Goal: Use online tool/utility: Utilize a website feature to perform a specific function

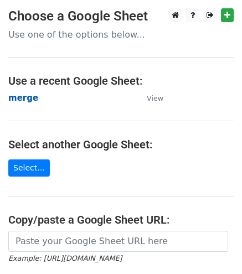
click at [18, 102] on strong "merge" at bounding box center [23, 98] width 30 height 10
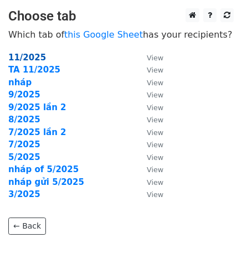
click at [11, 57] on strong "11/2025" at bounding box center [27, 58] width 38 height 10
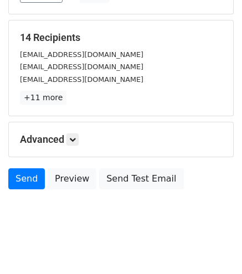
scroll to position [154, 0]
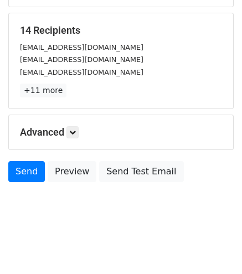
click at [113, 259] on html "New Campaign Daily emails left: 39 Google Sheet: merge Variables Copy/paste... …" at bounding box center [121, 61] width 242 height 430
click at [100, 233] on html "New Campaign Daily emails left: 39 Google Sheet: merge Variables Copy/paste... …" at bounding box center [121, 61] width 242 height 430
click at [132, 228] on body "New Campaign Daily emails left: 39 Google Sheet: merge Variables Copy/paste... …" at bounding box center [121, 43] width 242 height 378
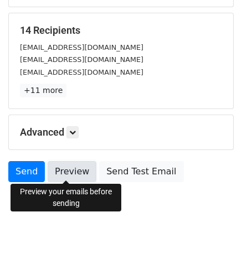
click at [63, 173] on link "Preview" at bounding box center [72, 171] width 49 height 21
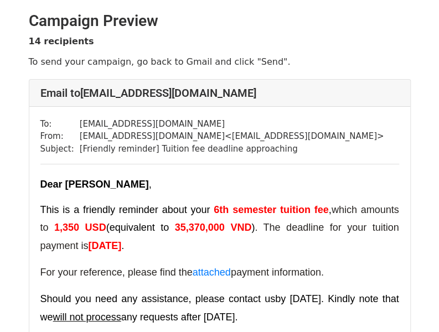
click at [203, 182] on p "Dear Oloja Muyiwa Moses ," at bounding box center [219, 185] width 359 height 18
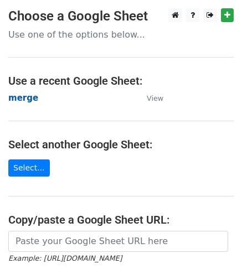
click at [22, 97] on strong "merge" at bounding box center [23, 98] width 30 height 10
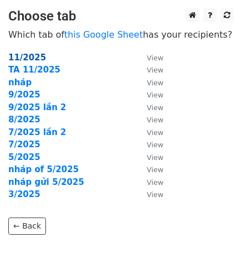
click at [22, 53] on strong "11/2025" at bounding box center [27, 58] width 38 height 10
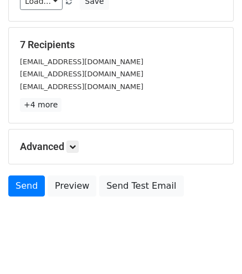
scroll to position [154, 0]
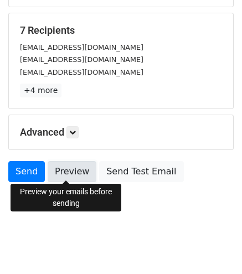
click at [69, 165] on link "Preview" at bounding box center [72, 171] width 49 height 21
